Goal: Find specific page/section: Find specific page/section

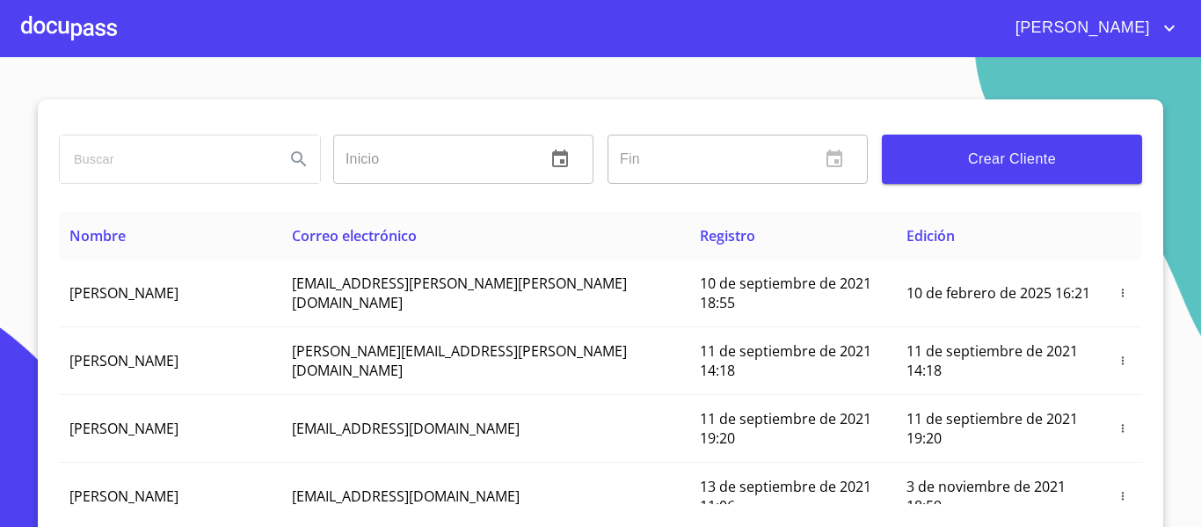
click at [104, 18] on div at bounding box center [69, 28] width 96 height 56
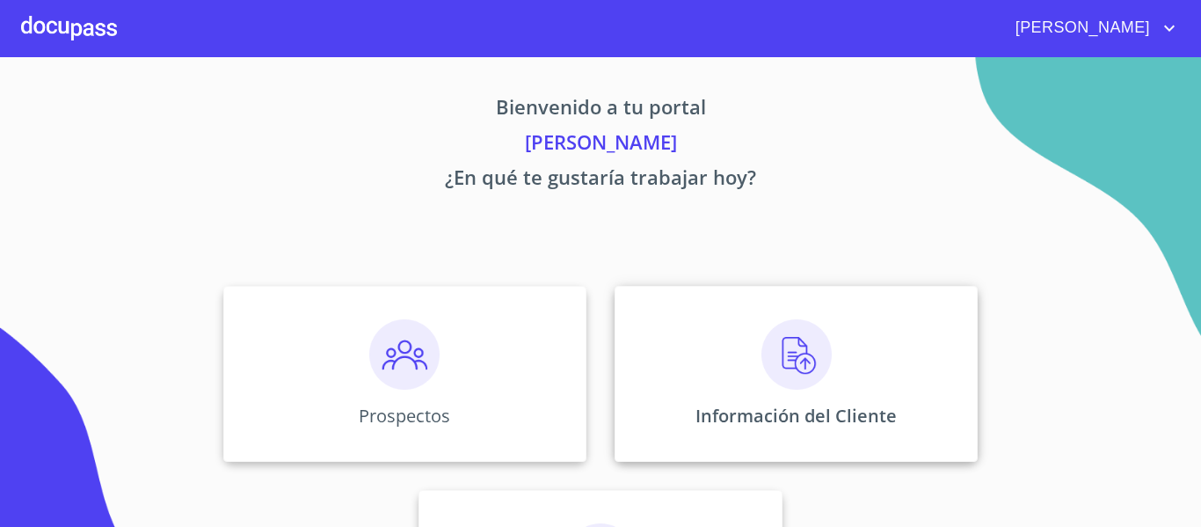
click at [680, 388] on div "Información del Cliente" at bounding box center [796, 374] width 363 height 176
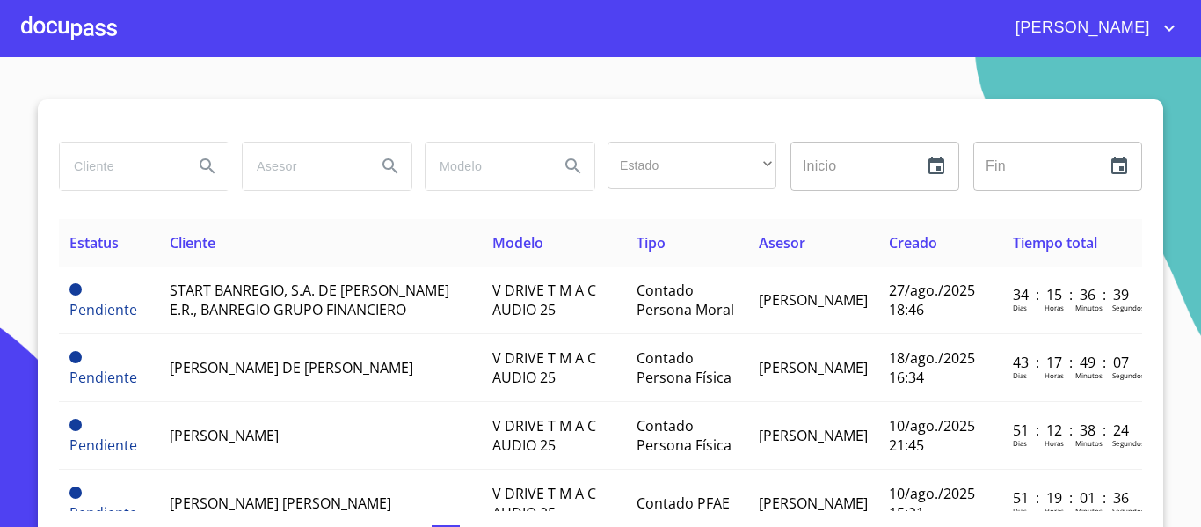
click at [98, 157] on input "search" at bounding box center [120, 165] width 120 height 47
type input "[PERSON_NAME]"
click at [202, 157] on icon "Search" at bounding box center [207, 166] width 21 height 21
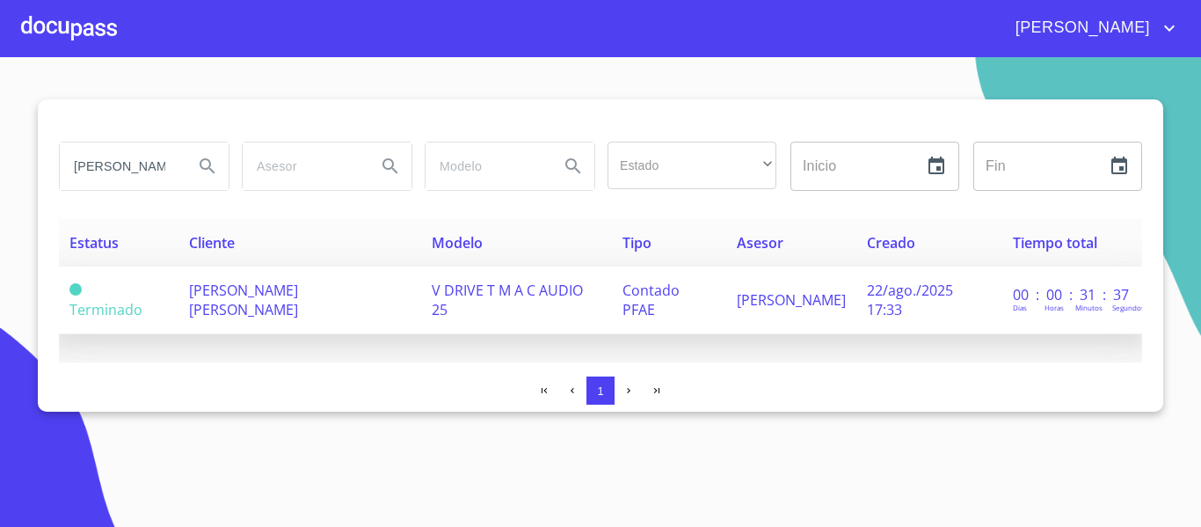
click at [447, 302] on span "V DRIVE T M A C AUDIO 25" at bounding box center [507, 299] width 151 height 39
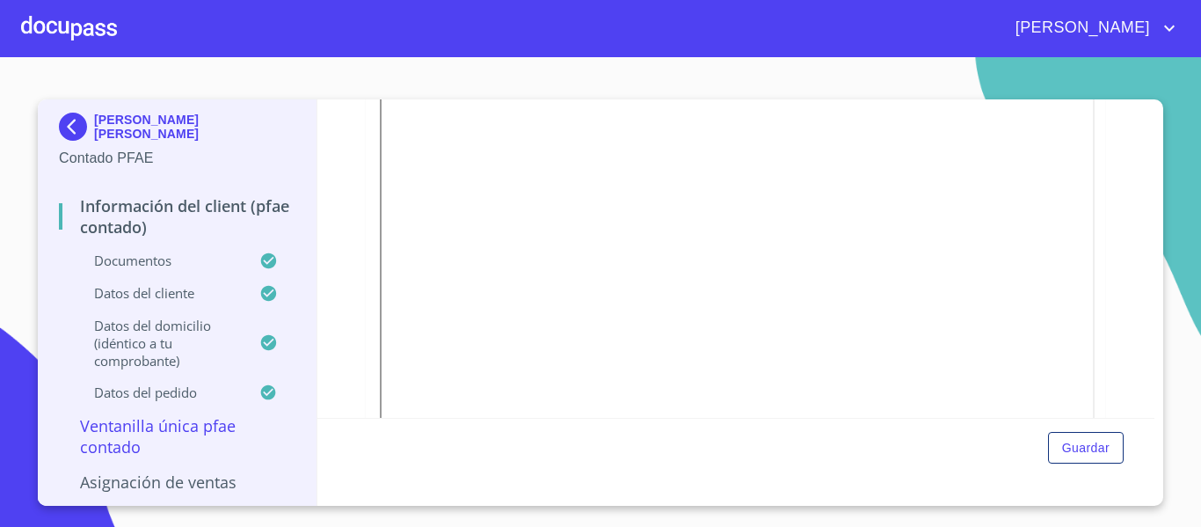
scroll to position [481, 0]
click at [77, 127] on img at bounding box center [76, 127] width 35 height 28
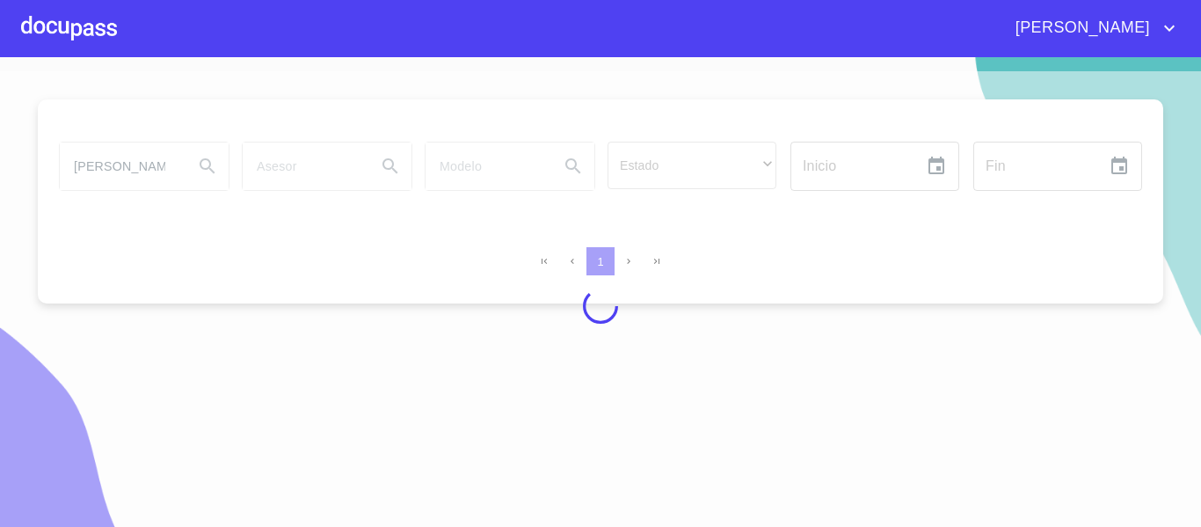
click at [123, 170] on div at bounding box center [600, 306] width 1201 height 470
click at [135, 161] on div at bounding box center [600, 306] width 1201 height 470
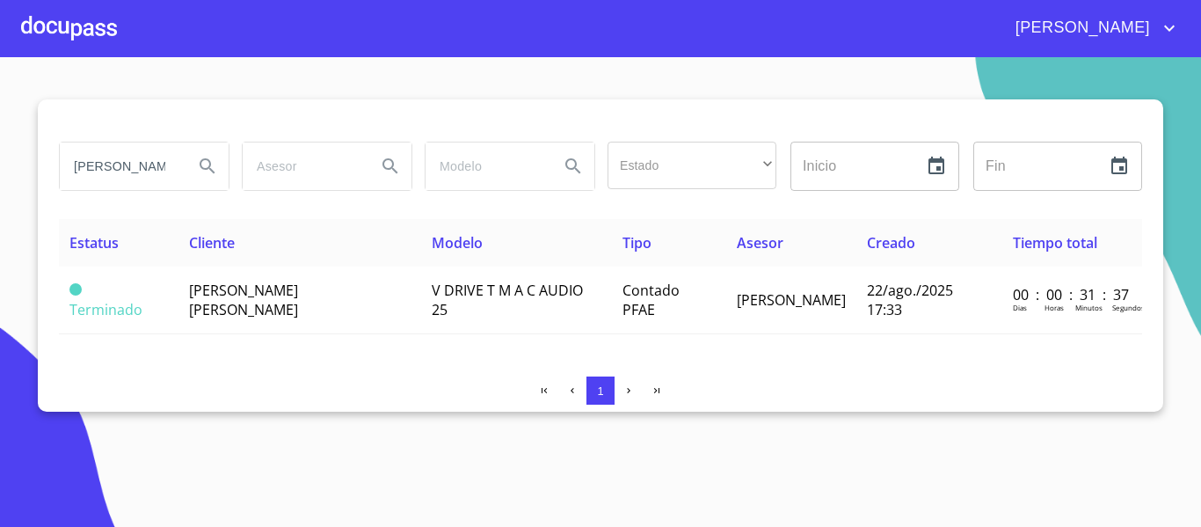
click at [48, 22] on div at bounding box center [69, 28] width 96 height 56
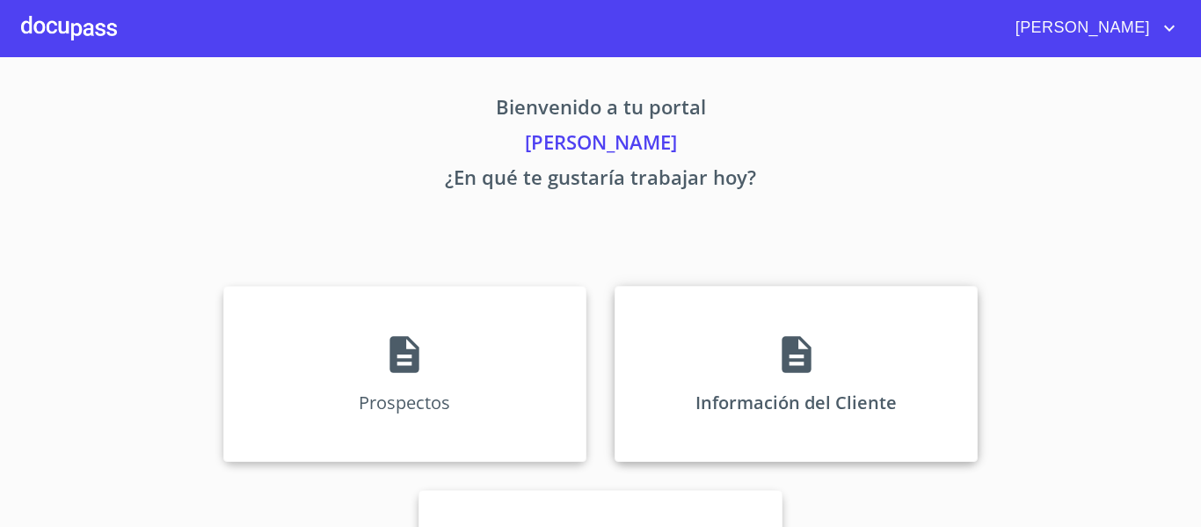
click at [683, 389] on div "Información del Cliente" at bounding box center [796, 374] width 363 height 176
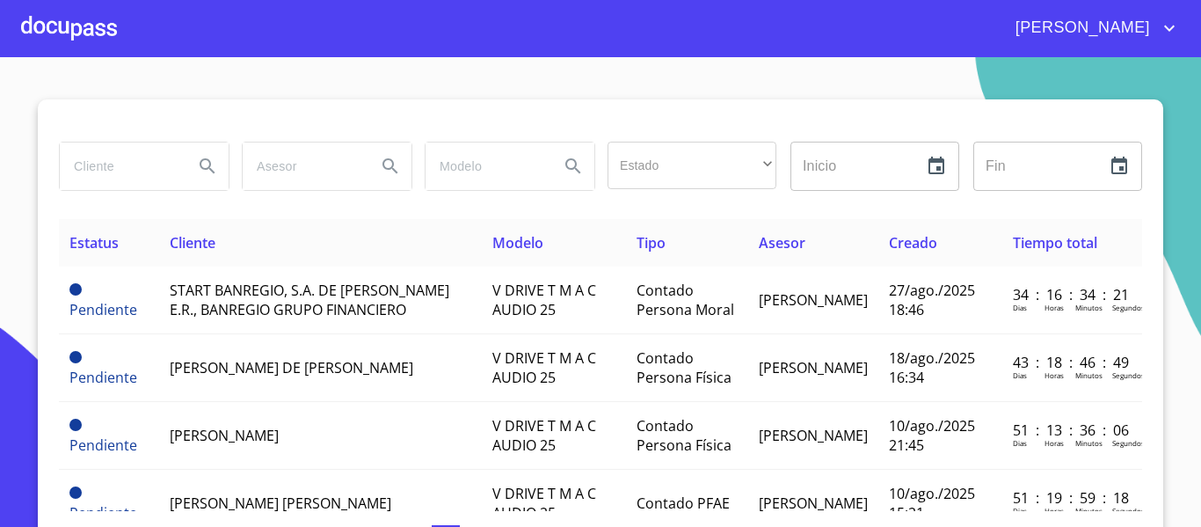
click at [91, 178] on input "search" at bounding box center [120, 165] width 120 height 47
type input "[PERSON_NAME]"
click at [207, 171] on icon "Search" at bounding box center [207, 165] width 15 height 15
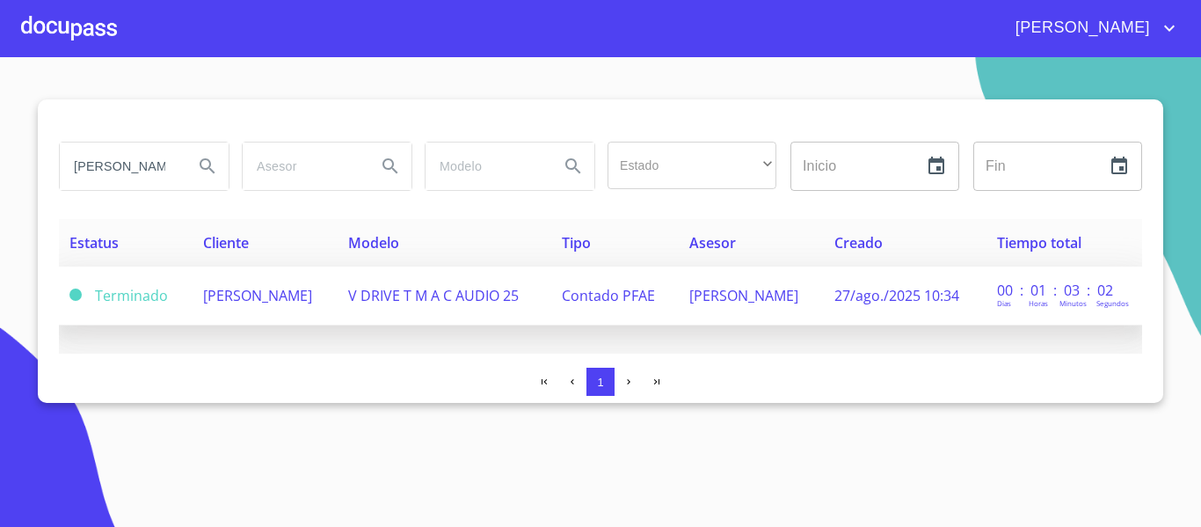
click at [280, 308] on td "[PERSON_NAME]" at bounding box center [265, 295] width 145 height 59
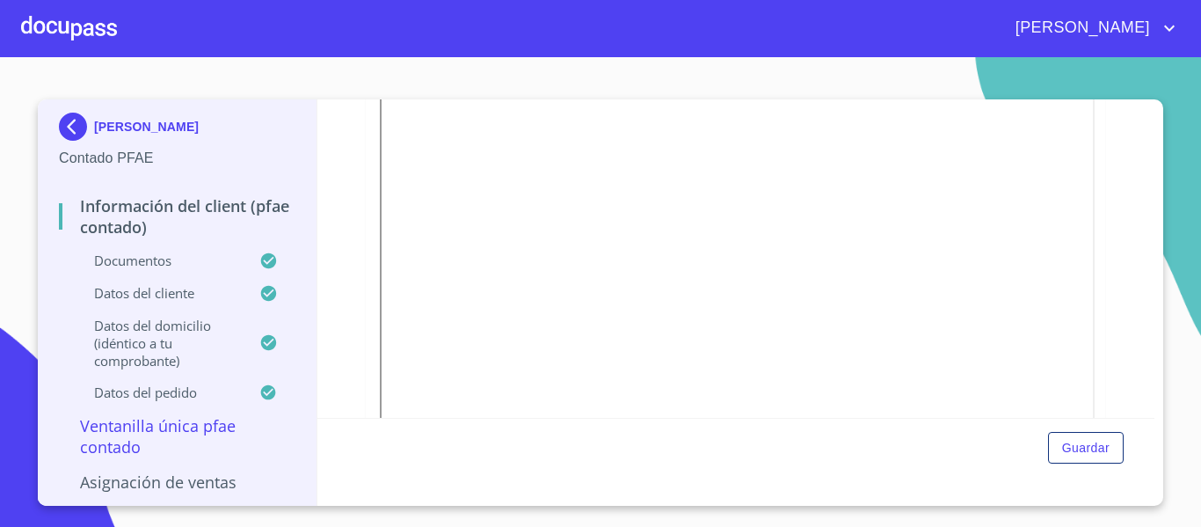
scroll to position [434, 0]
